Goal: Task Accomplishment & Management: Manage account settings

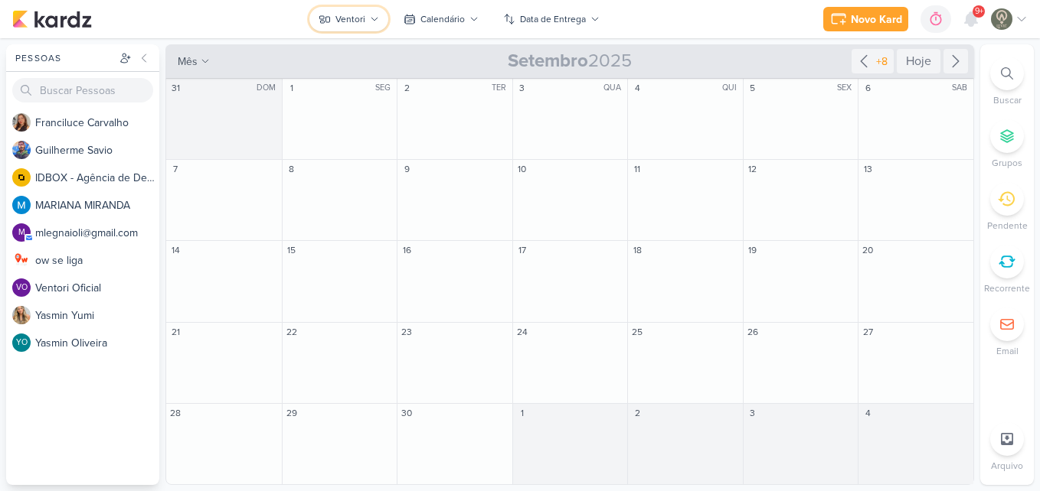
click at [367, 25] on button "Ventori" at bounding box center [348, 19] width 79 height 24
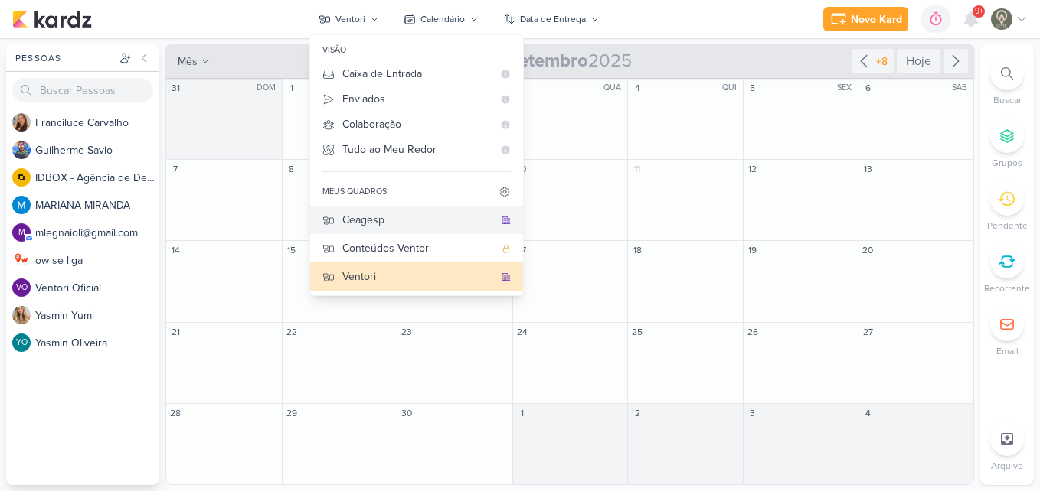
click at [390, 227] on div "Ceagesp" at bounding box center [418, 220] width 152 height 16
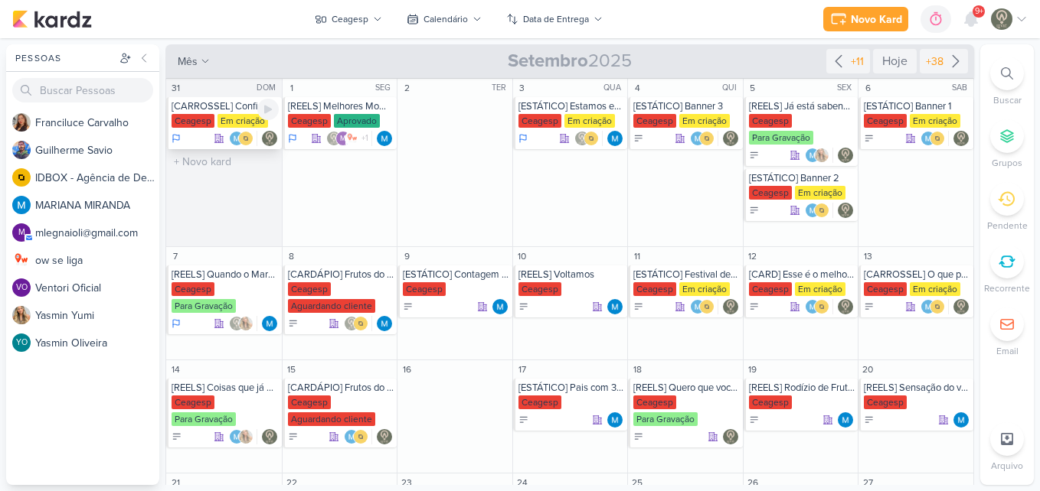
click at [214, 124] on div "Ceagesp" at bounding box center [192, 121] width 43 height 14
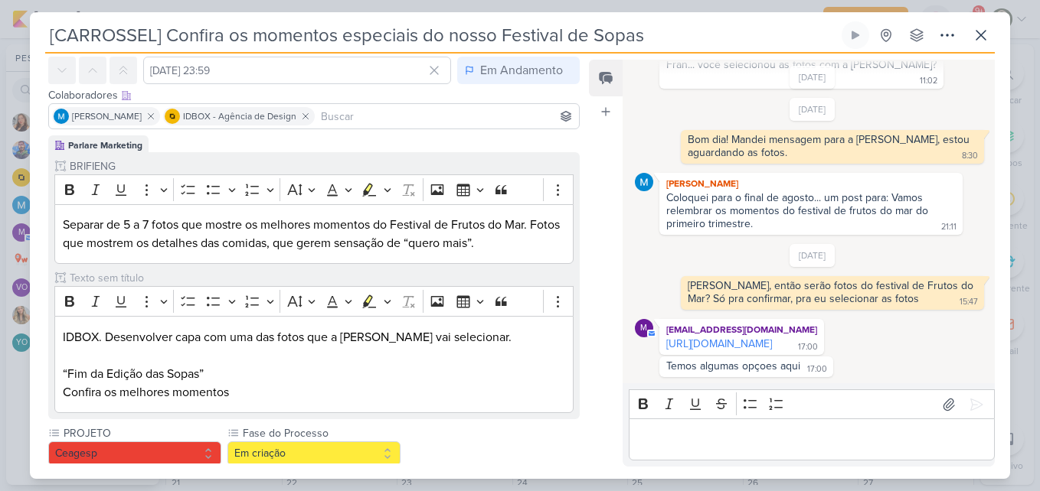
scroll to position [114, 0]
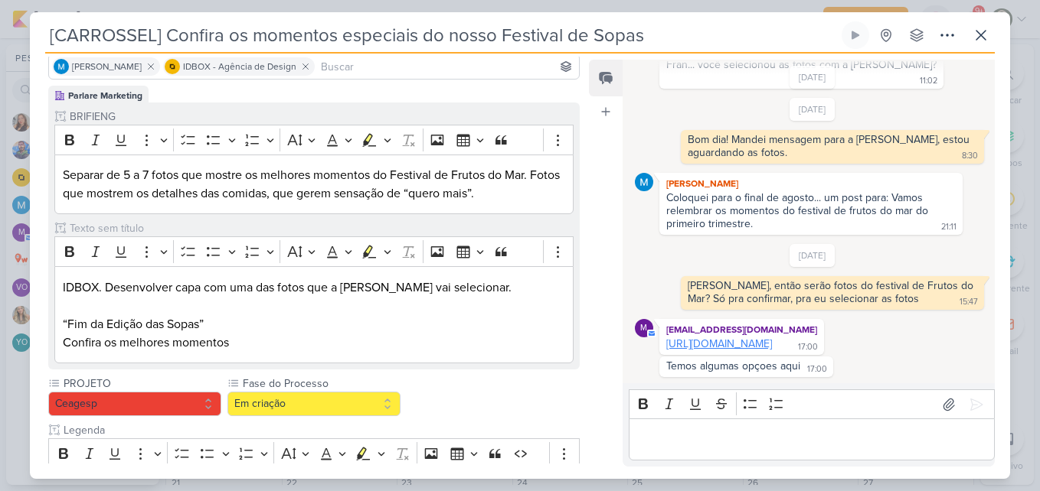
click at [700, 342] on link "[URL][DOMAIN_NAME]" at bounding box center [719, 344] width 106 height 13
drag, startPoint x: 578, startPoint y: 175, endPoint x: 577, endPoint y: 235, distance: 59.7
click at [577, 235] on div "Parlare Marketing BRIFIENG Clique para tornar o item visível à colaboradores ex…" at bounding box center [308, 420] width 556 height 669
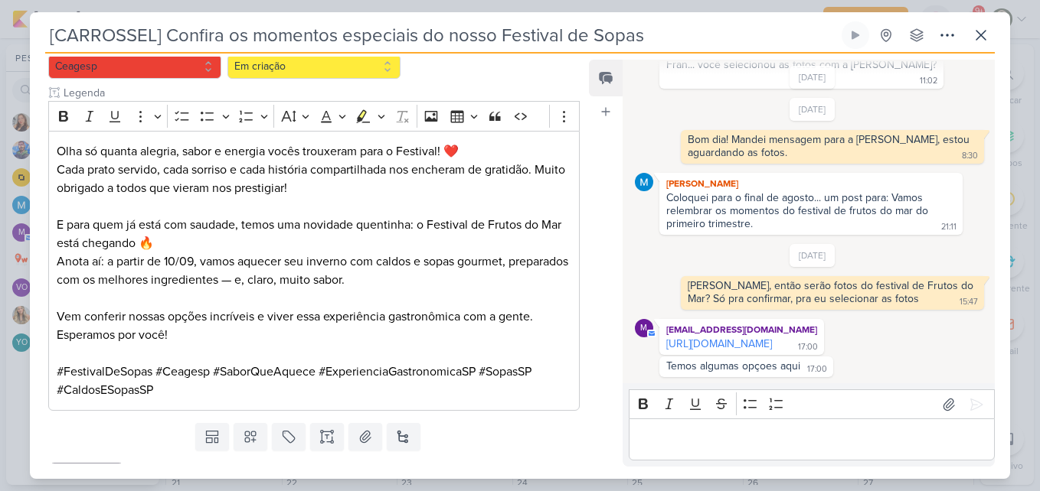
scroll to position [455, 0]
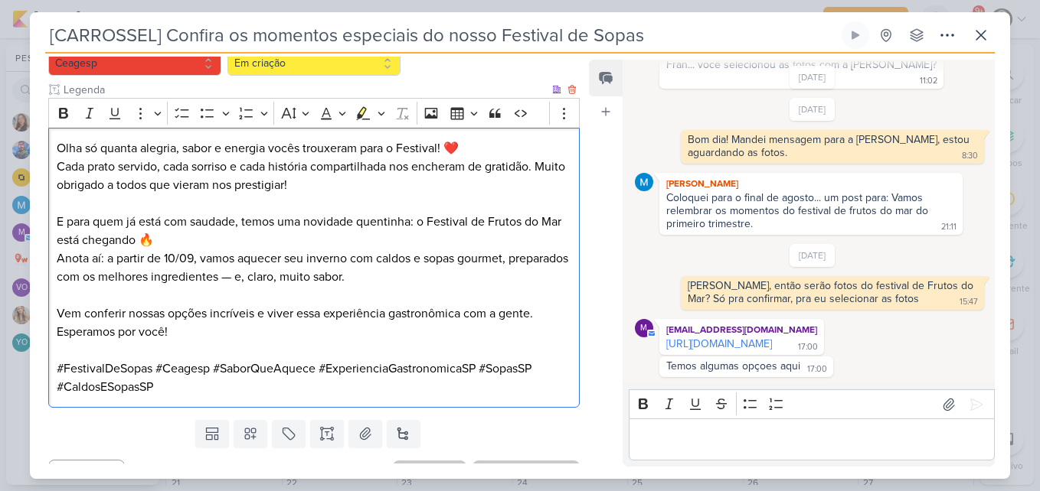
click at [417, 285] on p "E para quem já está com saudade, temos uma novidade quentinha: o Festival de Fr…" at bounding box center [314, 249] width 514 height 73
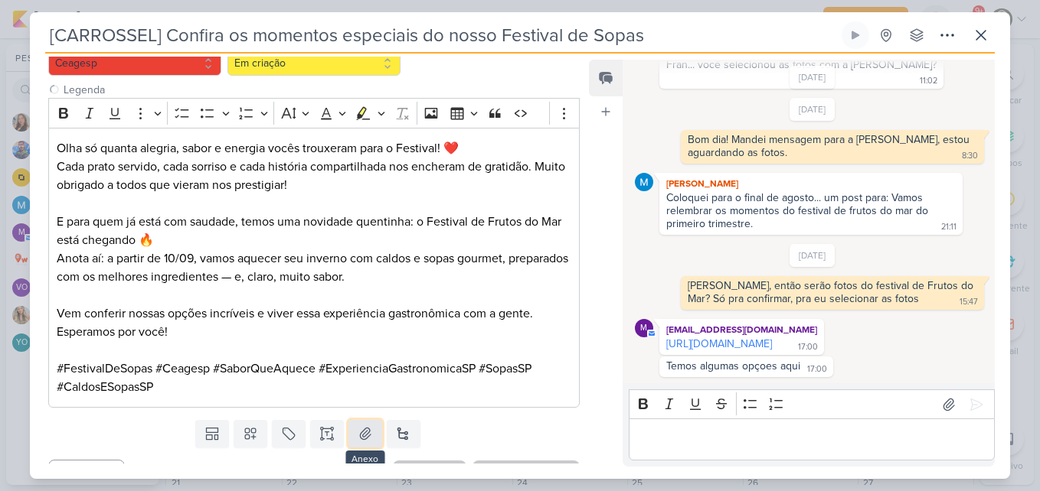
click at [351, 446] on button at bounding box center [365, 434] width 34 height 28
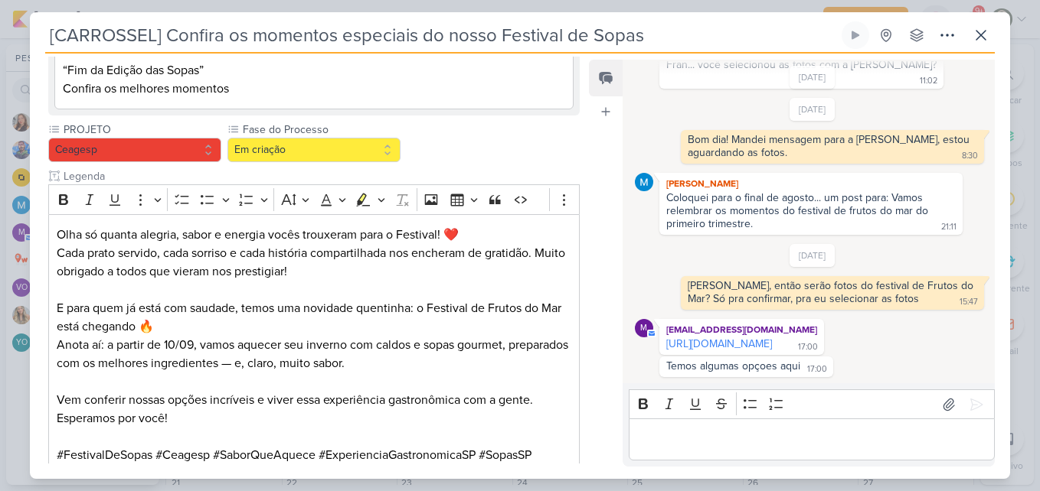
scroll to position [308, 0]
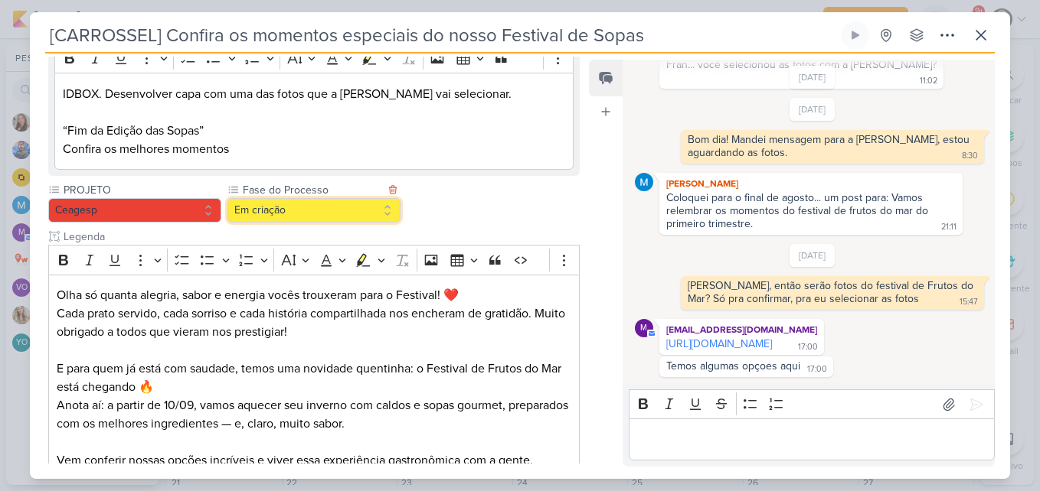
click at [327, 221] on button "Em criação" at bounding box center [313, 210] width 173 height 24
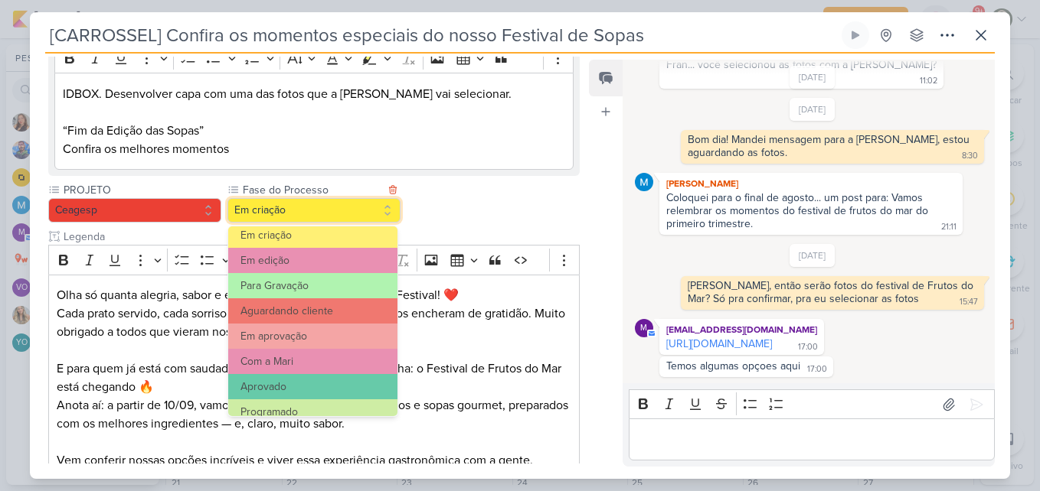
scroll to position [148, 0]
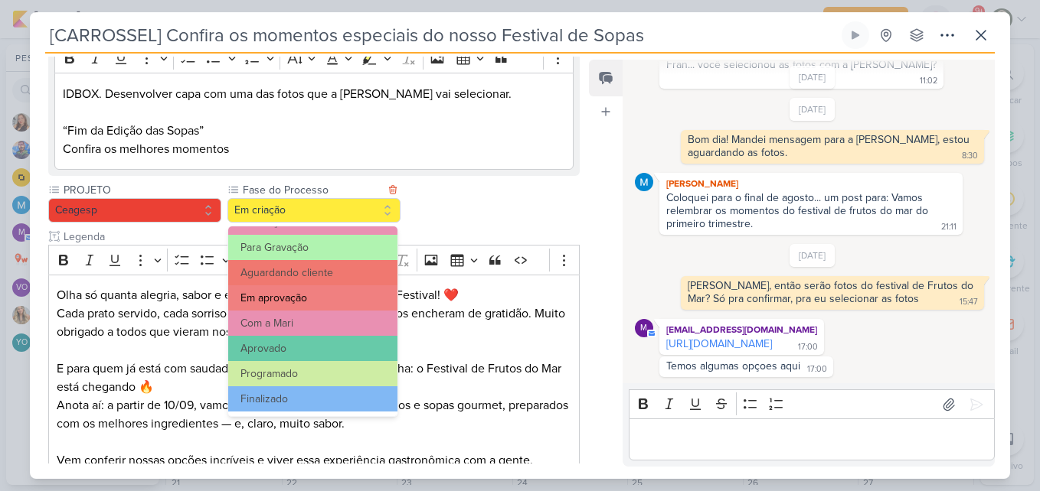
click at [324, 290] on button "Em aprovação" at bounding box center [312, 298] width 169 height 25
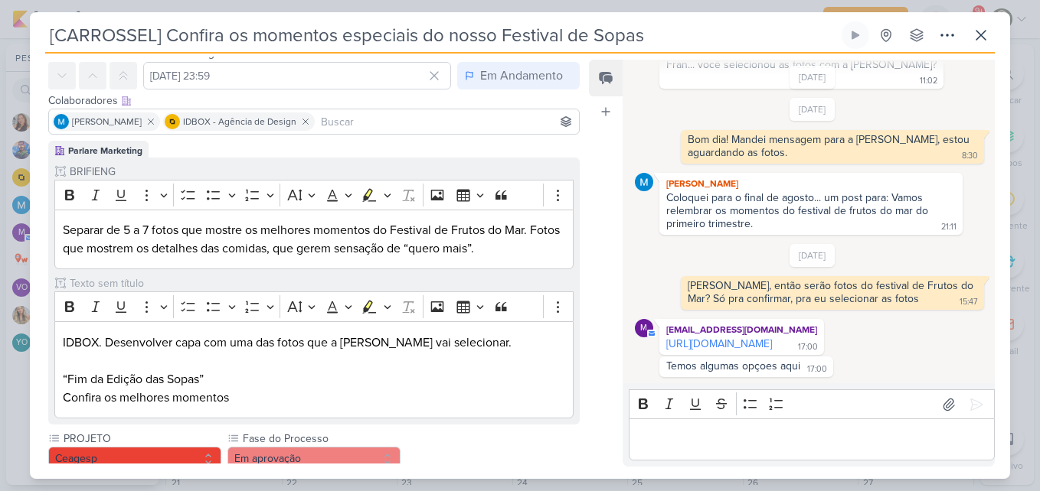
scroll to position [51, 0]
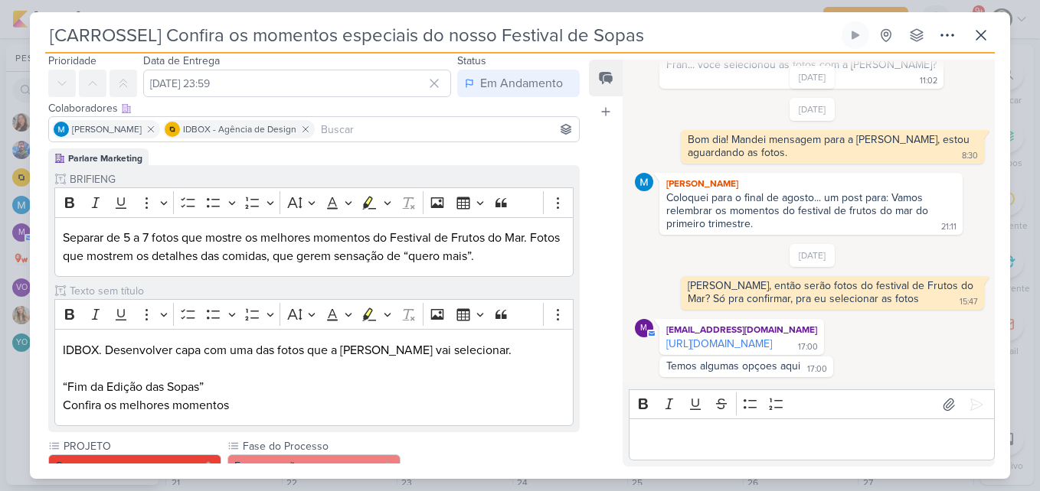
click at [462, 126] on input at bounding box center [447, 129] width 258 height 18
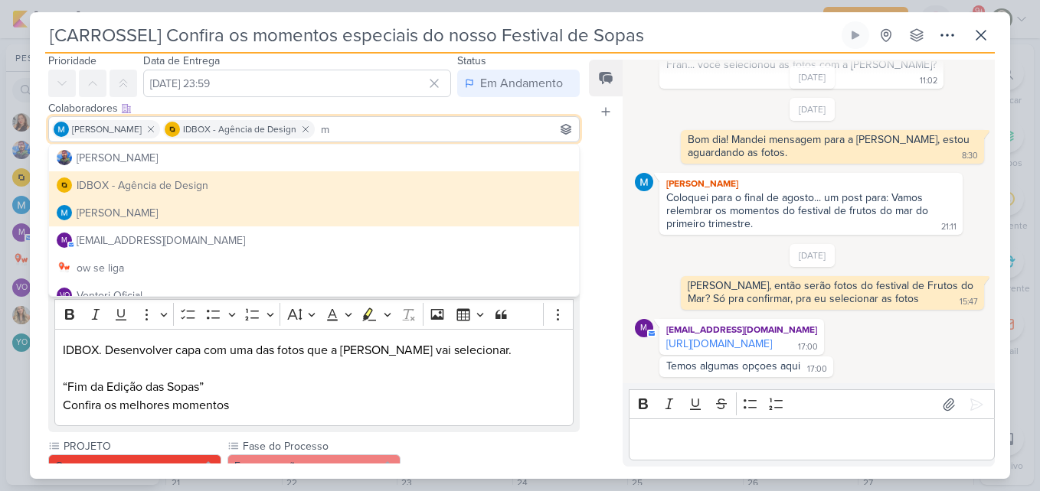
scroll to position [61, 0]
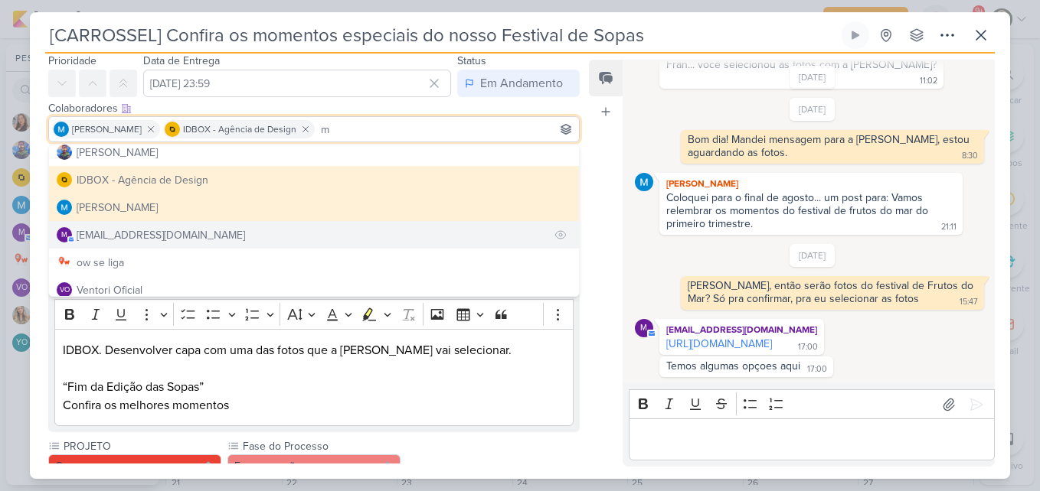
type input "m"
click at [416, 233] on button "m [EMAIL_ADDRESS][DOMAIN_NAME]" at bounding box center [314, 235] width 530 height 28
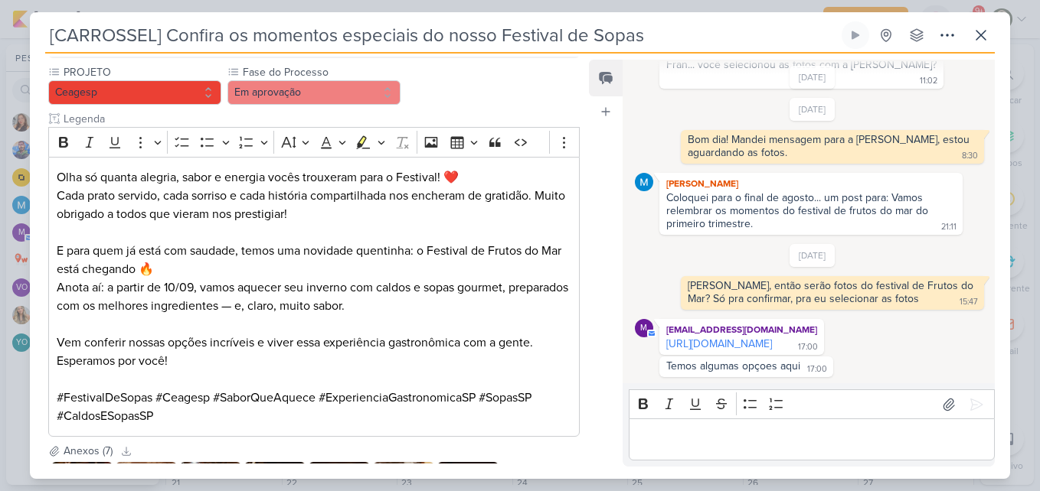
scroll to position [573, 0]
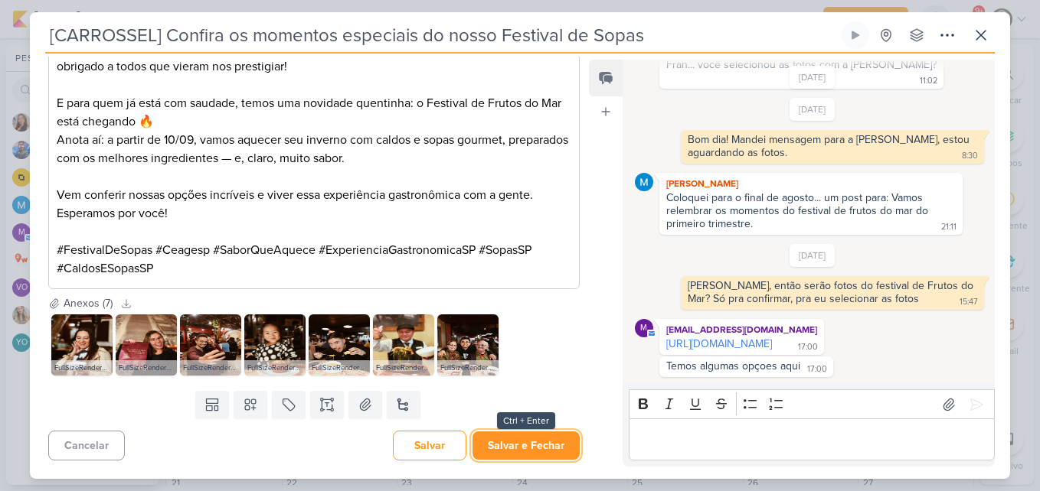
click at [559, 449] on button "Salvar e Fechar" at bounding box center [525, 446] width 107 height 28
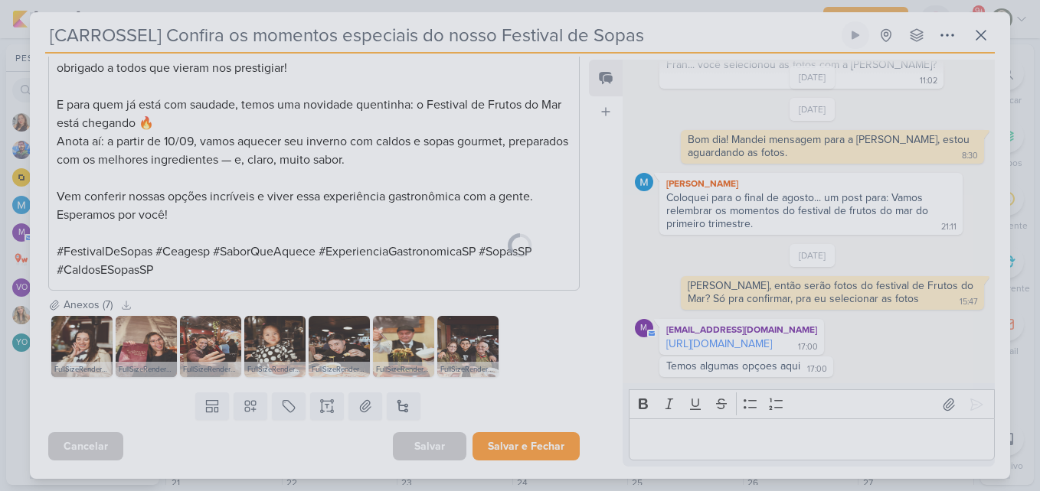
scroll to position [572, 0]
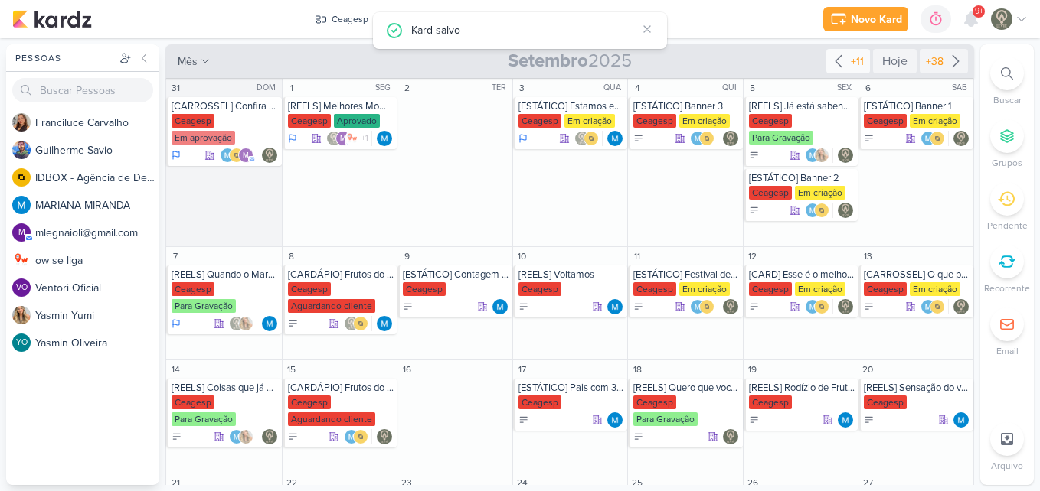
click at [835, 65] on icon at bounding box center [838, 61] width 18 height 18
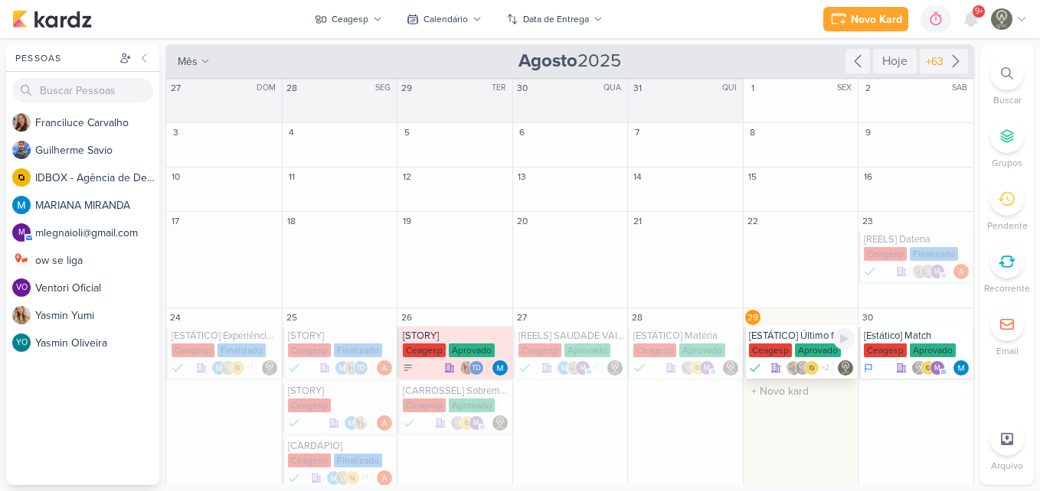
click at [780, 339] on div "[ESTÁTICO] Último fds" at bounding box center [802, 336] width 106 height 12
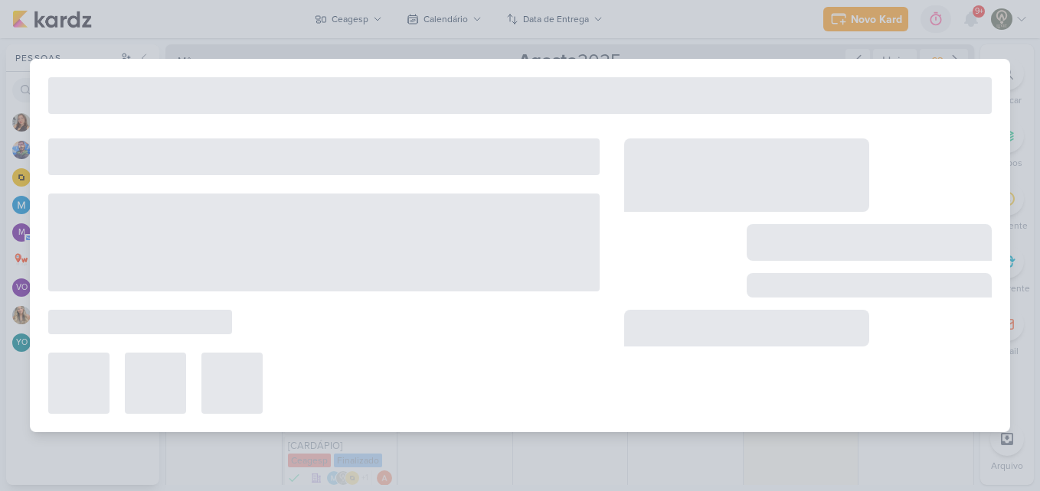
type input "[ESTÁTICO] Último fds"
type input "[DATE] 23:59"
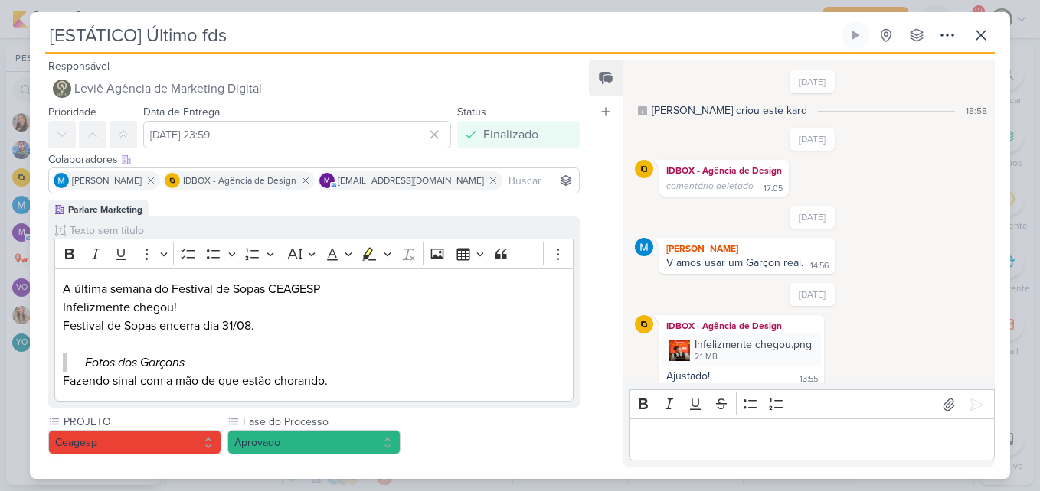
scroll to position [100, 0]
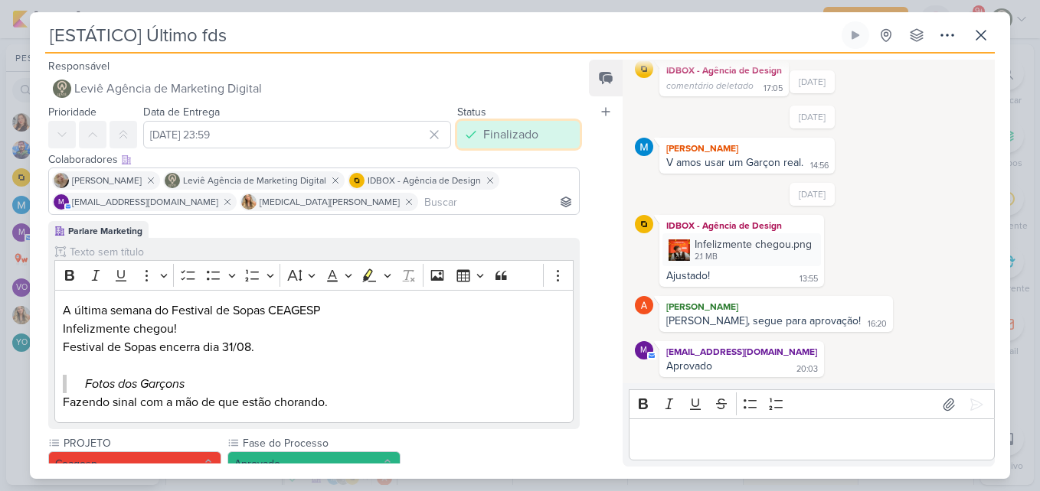
click at [468, 140] on icon at bounding box center [470, 134] width 15 height 15
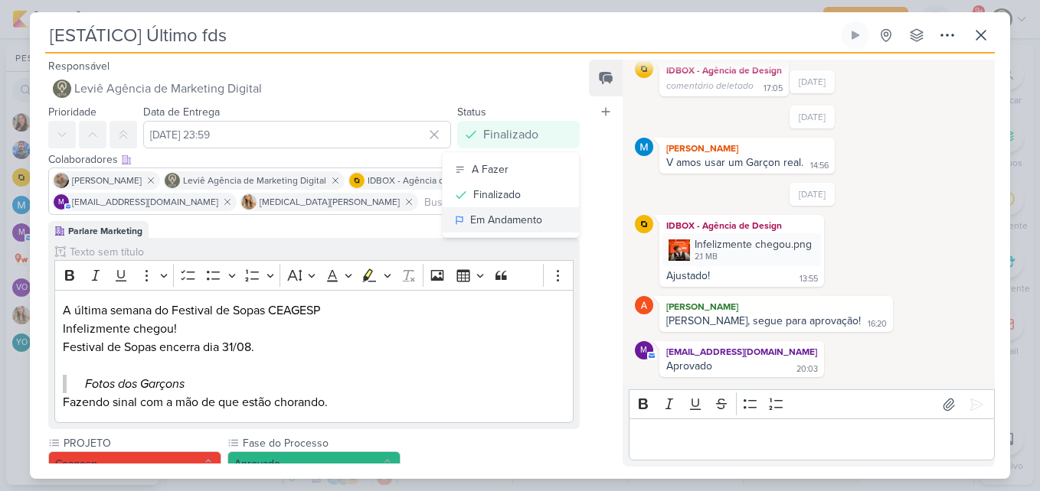
click at [470, 214] on div "Em Andamento" at bounding box center [506, 220] width 72 height 16
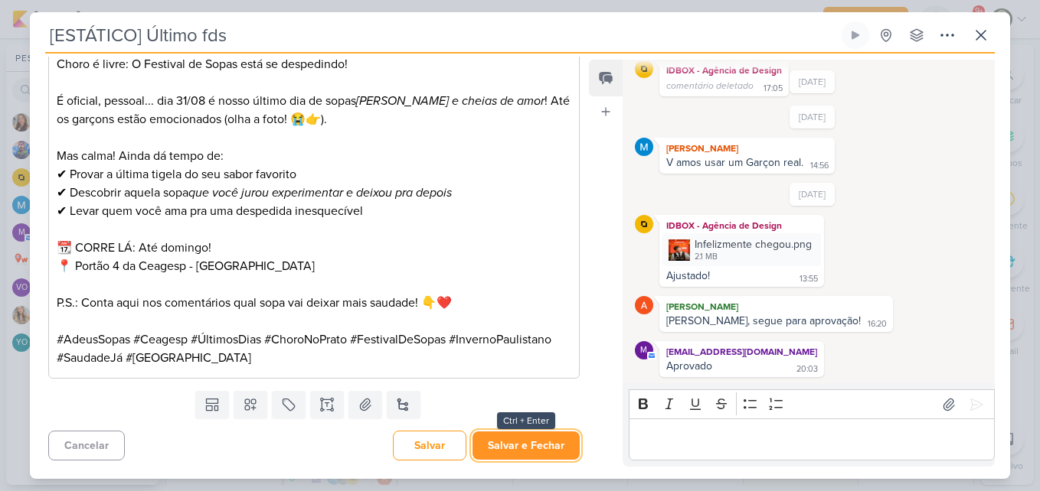
click at [501, 435] on button "Salvar e Fechar" at bounding box center [525, 446] width 107 height 28
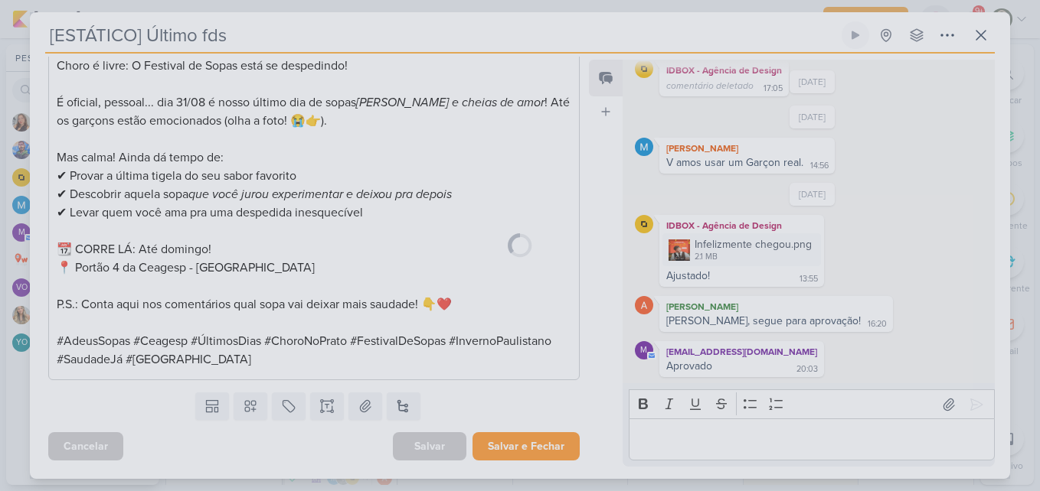
scroll to position [484, 0]
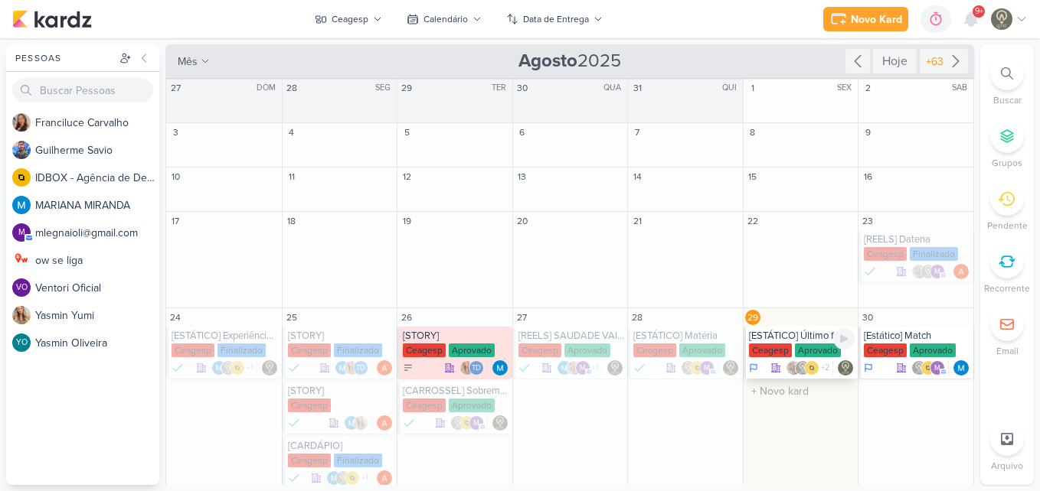
click at [766, 342] on div "[ESTÁTICO] Último fds [GEOGRAPHIC_DATA] Aprovado +2" at bounding box center [800, 353] width 115 height 52
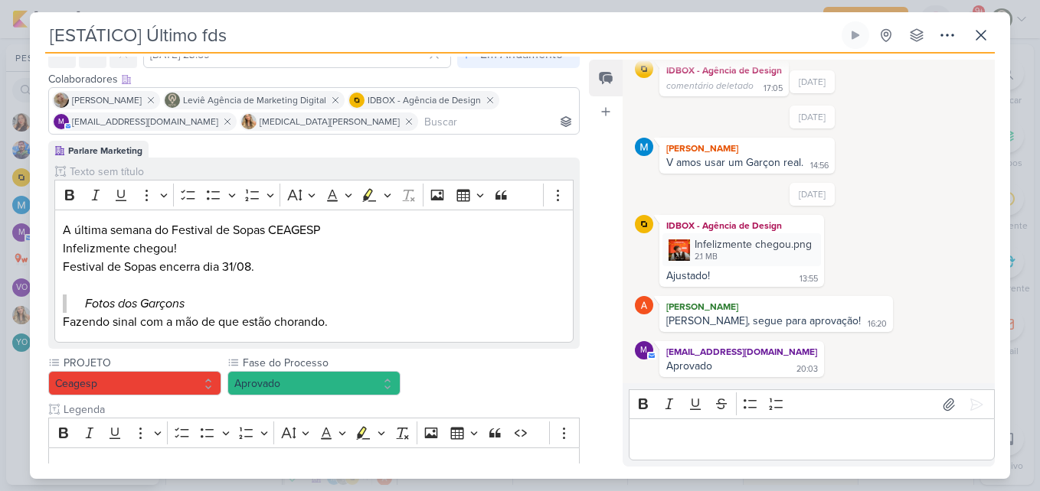
scroll to position [73, 0]
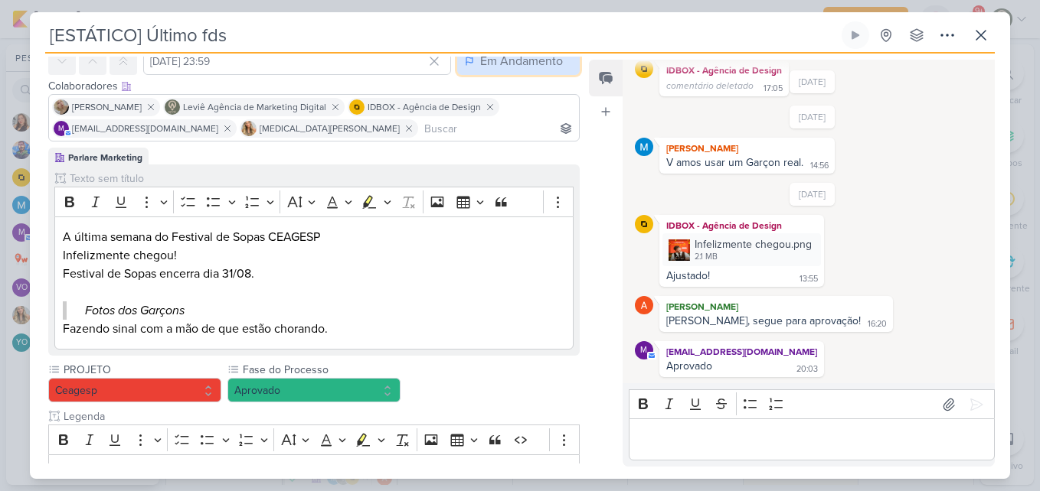
click at [524, 73] on button "Em Andamento" at bounding box center [518, 61] width 122 height 28
click at [508, 113] on button "Finalizado" at bounding box center [510, 121] width 136 height 25
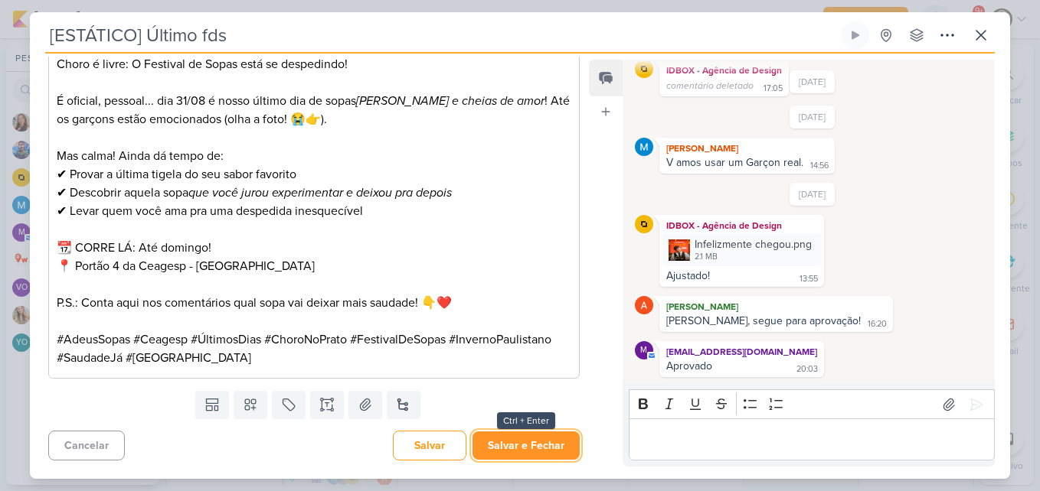
click at [544, 440] on button "Salvar e Fechar" at bounding box center [525, 446] width 107 height 28
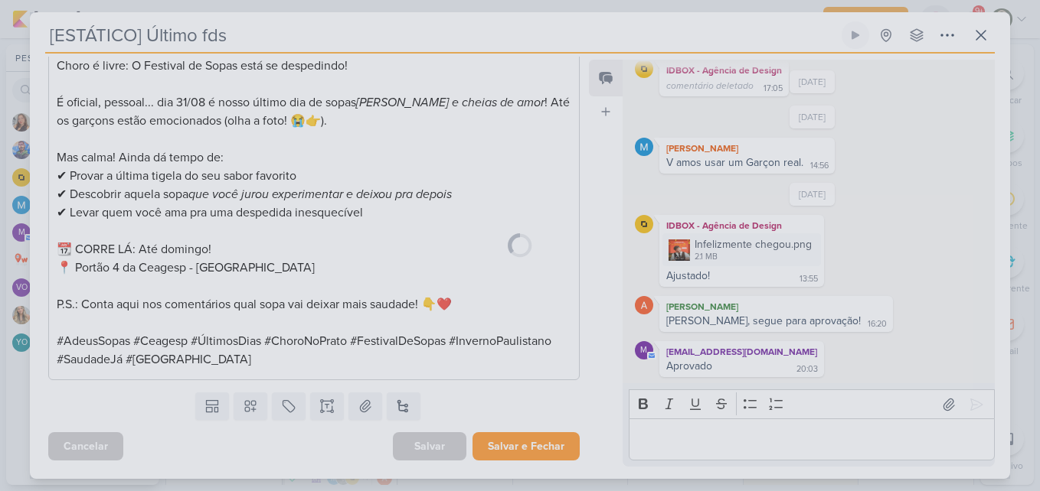
scroll to position [484, 0]
